Goal: Information Seeking & Learning: Learn about a topic

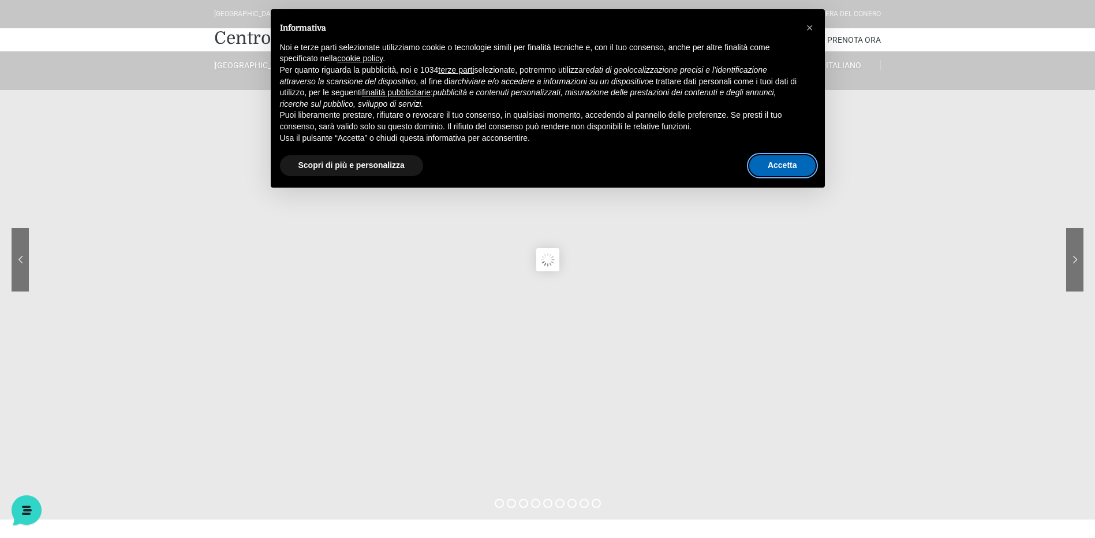
click at [800, 160] on button "Accetta" at bounding box center [782, 165] width 66 height 21
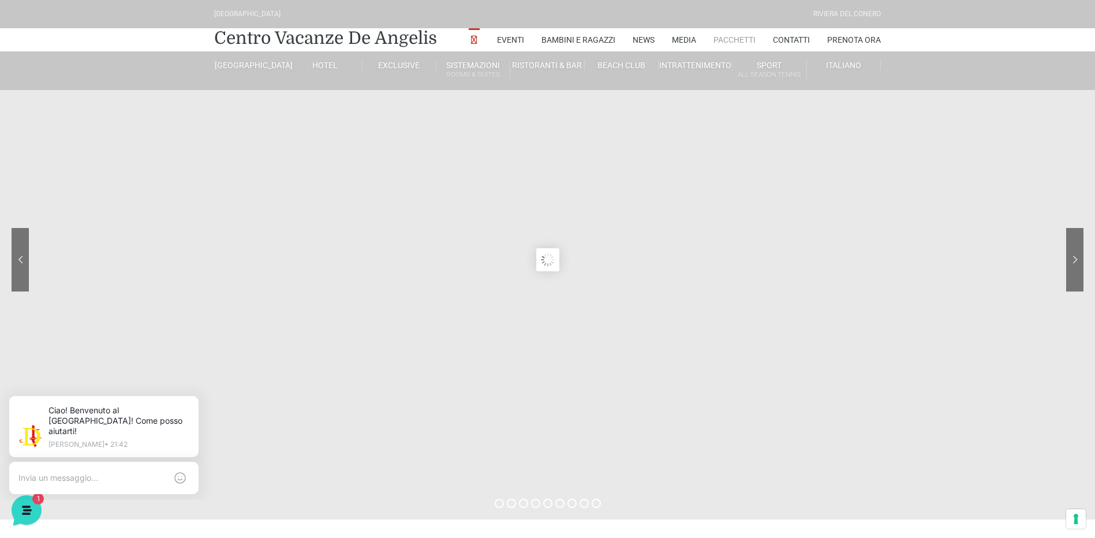
click at [716, 51] on link "Pacchetti" at bounding box center [735, 39] width 42 height 23
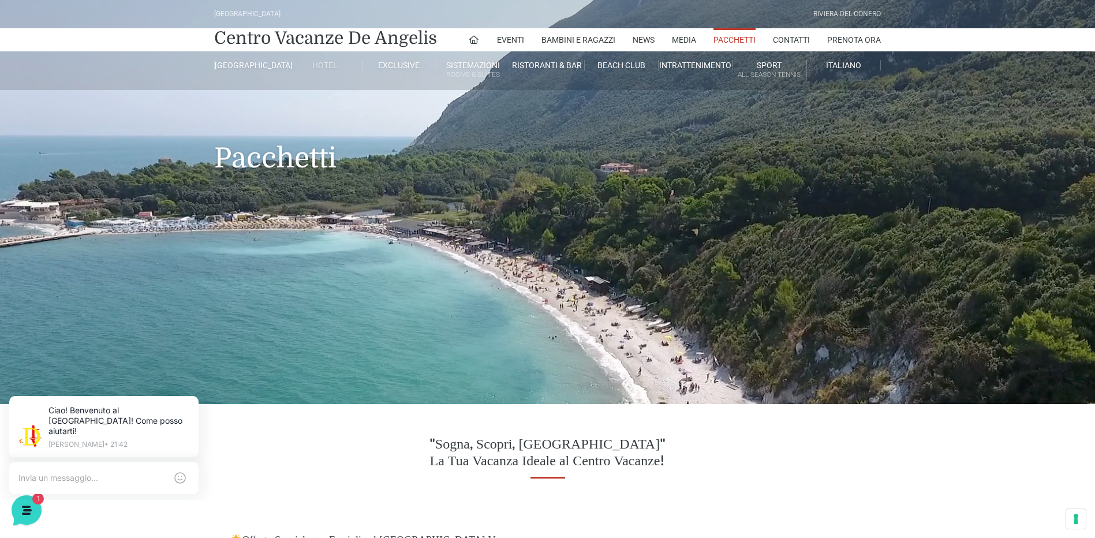
click at [323, 70] on link "Hotel" at bounding box center [325, 65] width 74 height 10
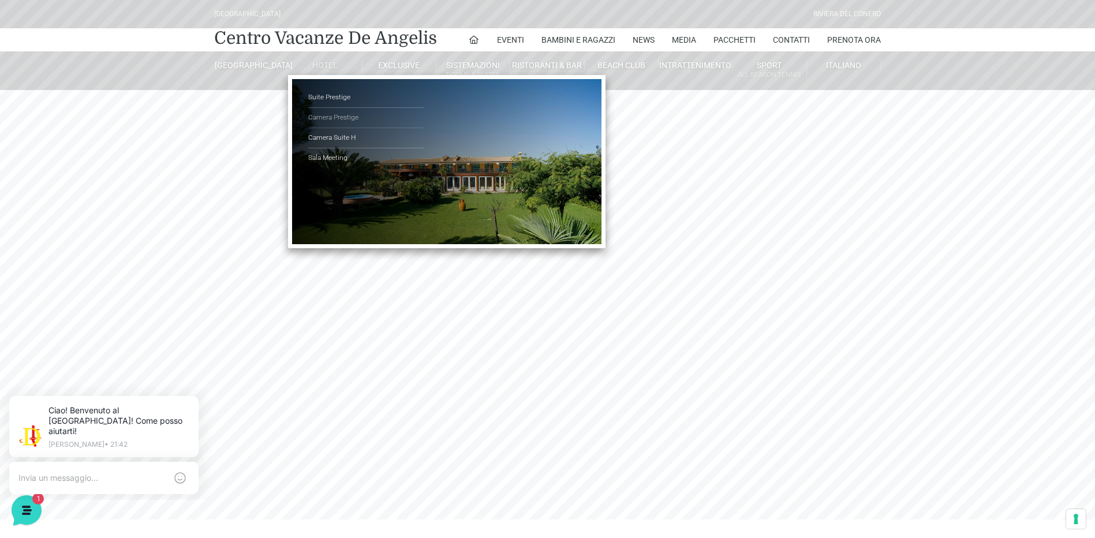
click at [342, 128] on link "Camera Prestige" at bounding box center [365, 118] width 115 height 20
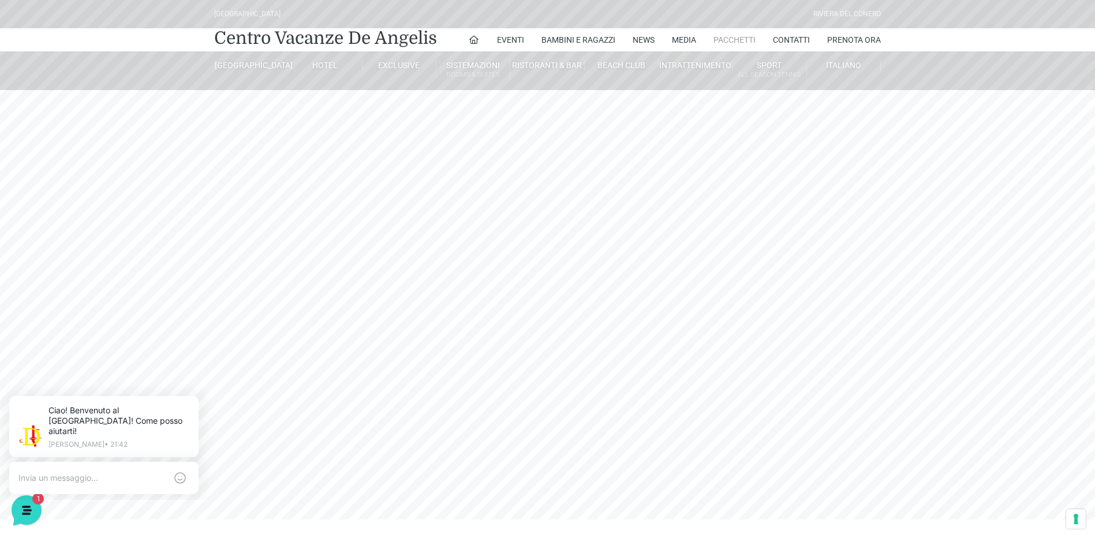
click at [714, 51] on link "Pacchetti" at bounding box center [735, 39] width 42 height 23
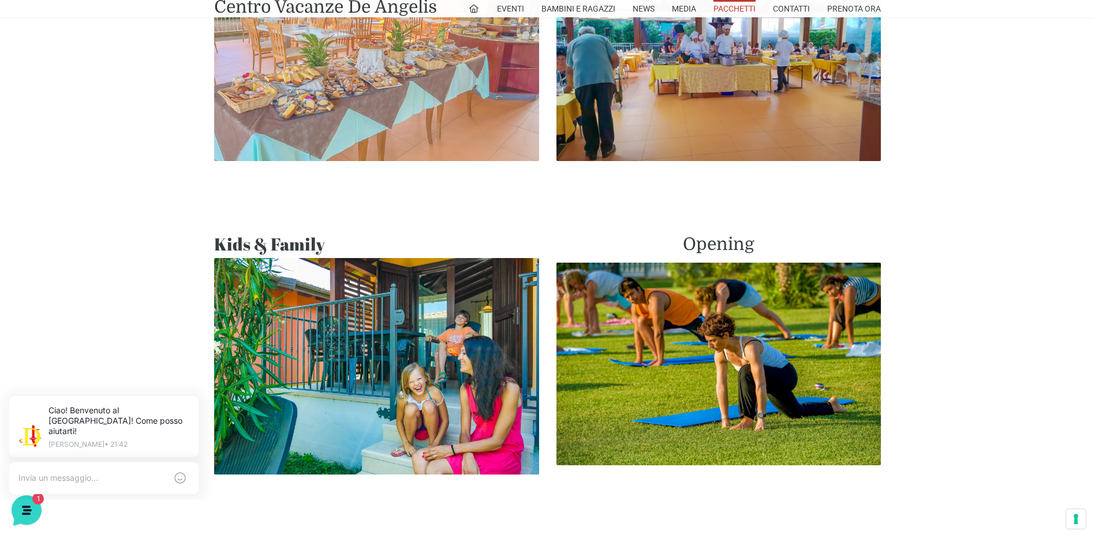
scroll to position [635, 0]
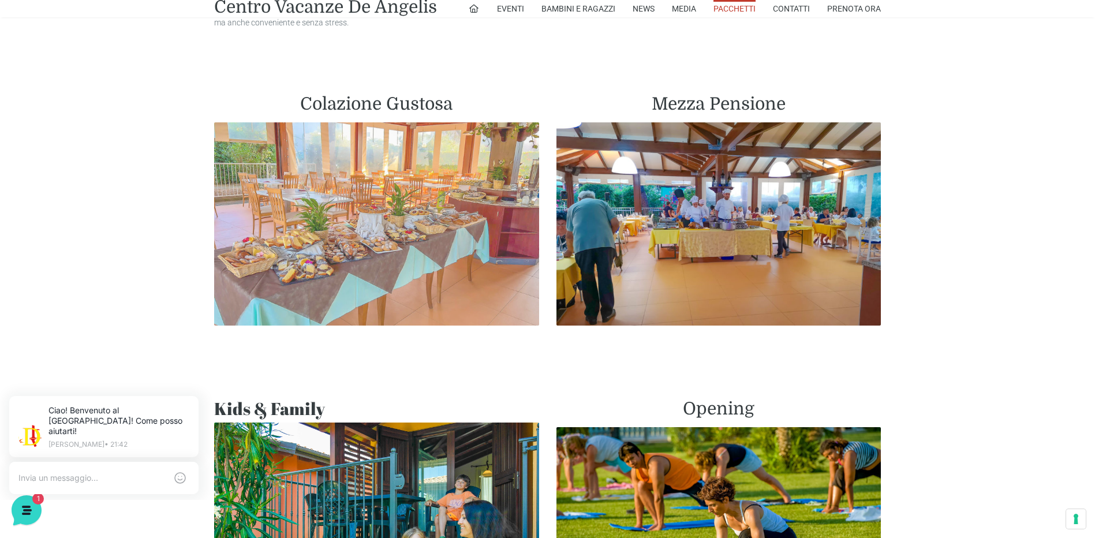
click at [339, 322] on img at bounding box center [376, 223] width 325 height 203
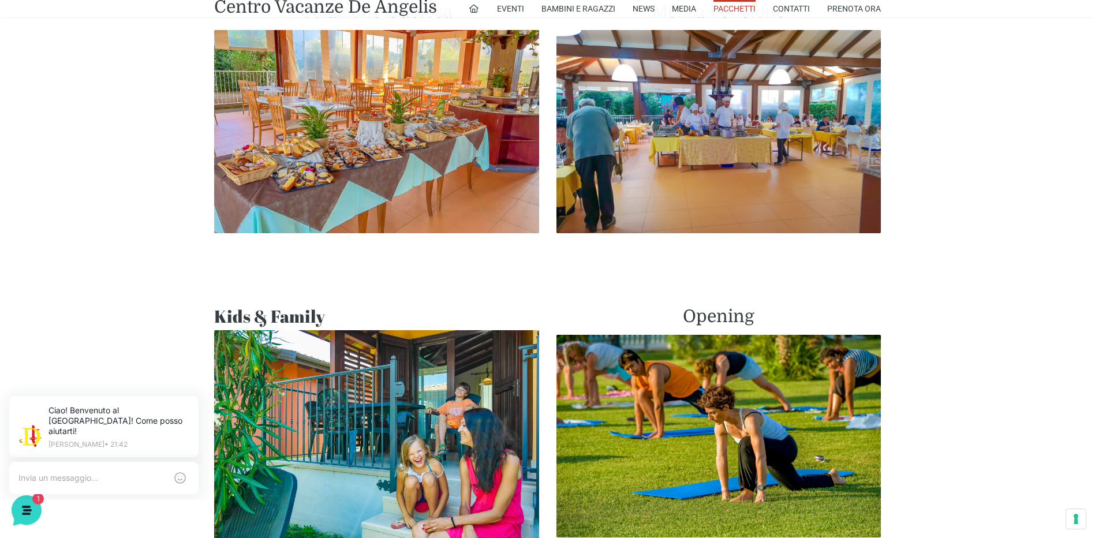
scroll to position [866, 0]
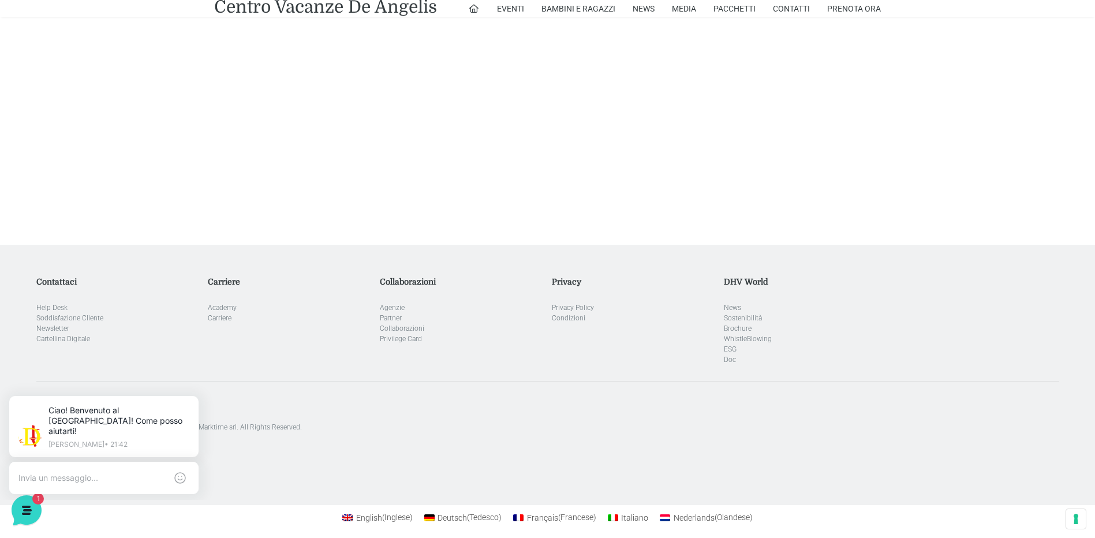
scroll to position [1565, 0]
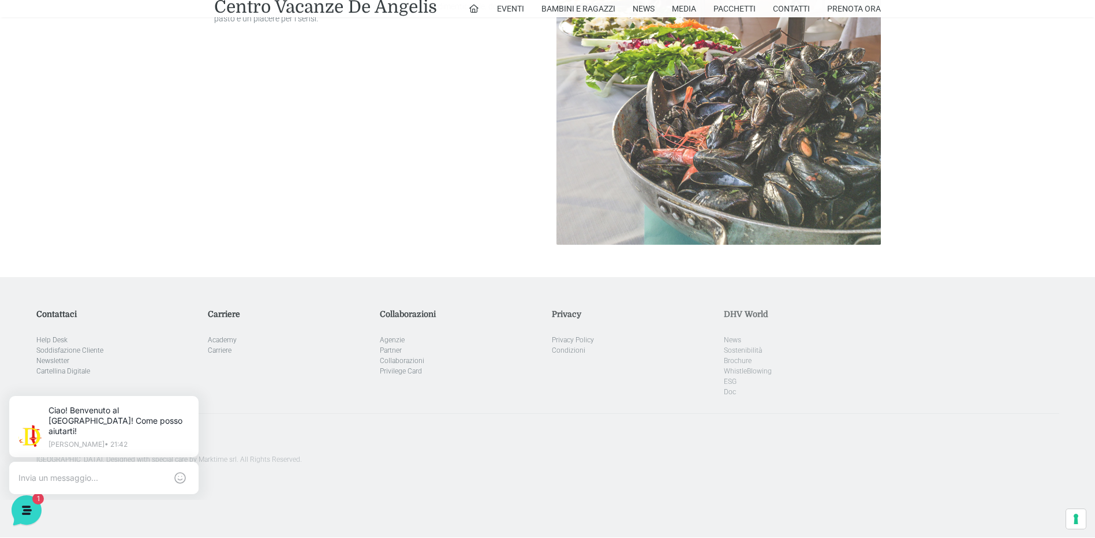
scroll to position [1565, 0]
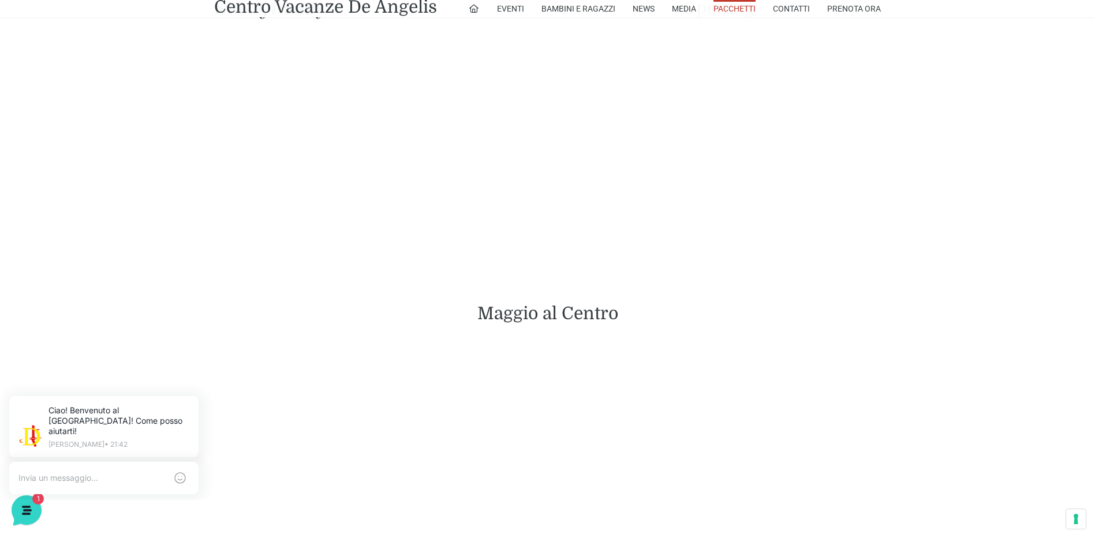
scroll to position [695, 0]
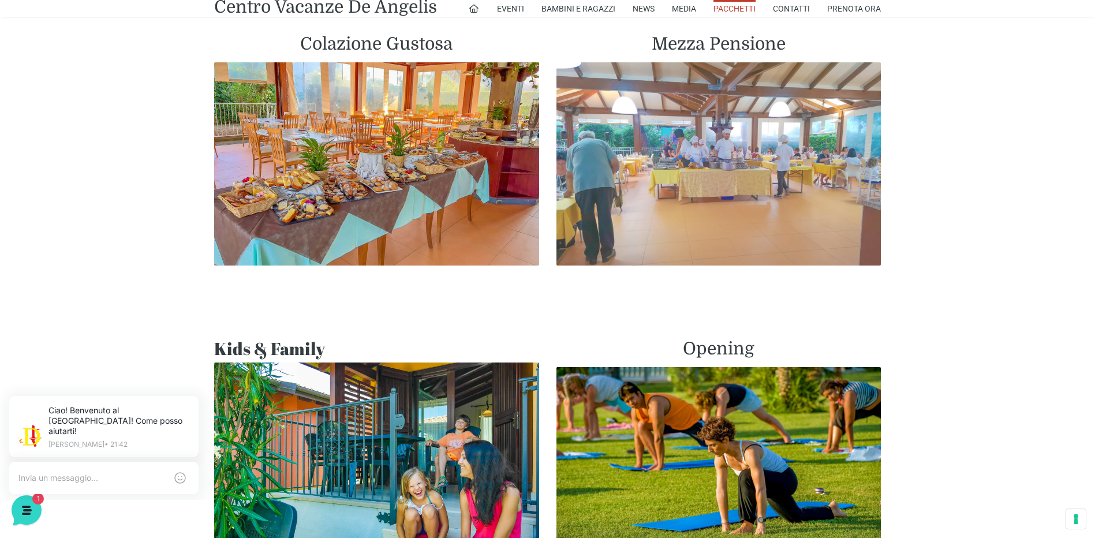
click at [673, 266] on img at bounding box center [719, 163] width 325 height 203
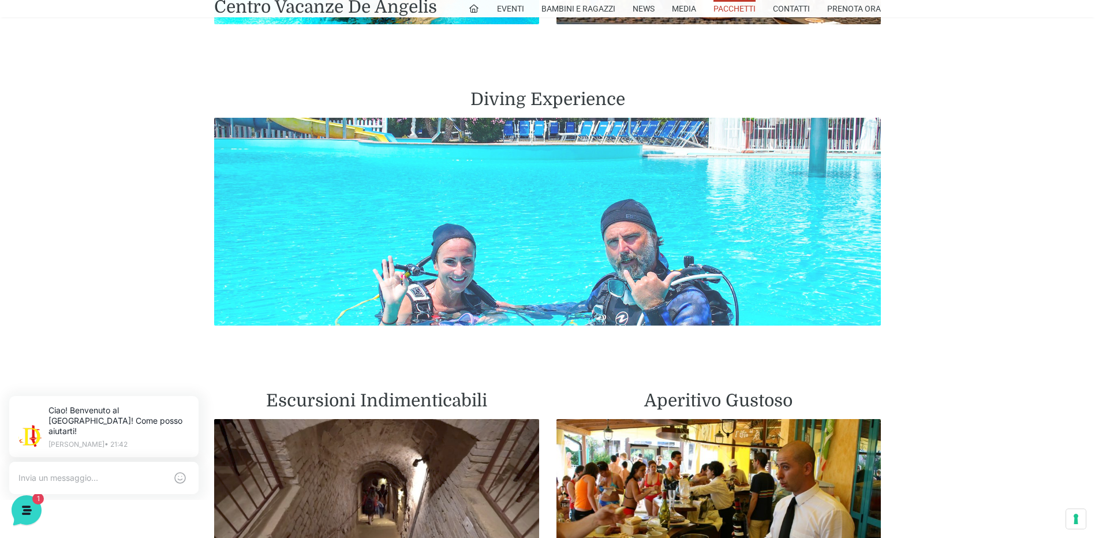
scroll to position [1850, 0]
